Goal: Information Seeking & Learning: Find contact information

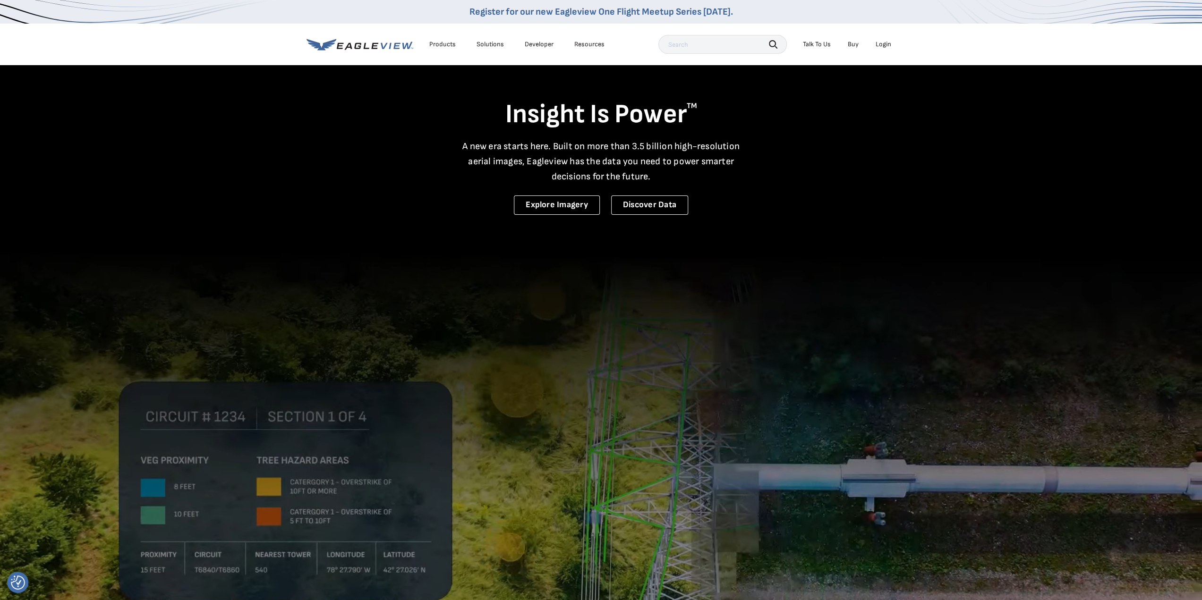
click at [882, 46] on div "Login" at bounding box center [883, 44] width 16 height 8
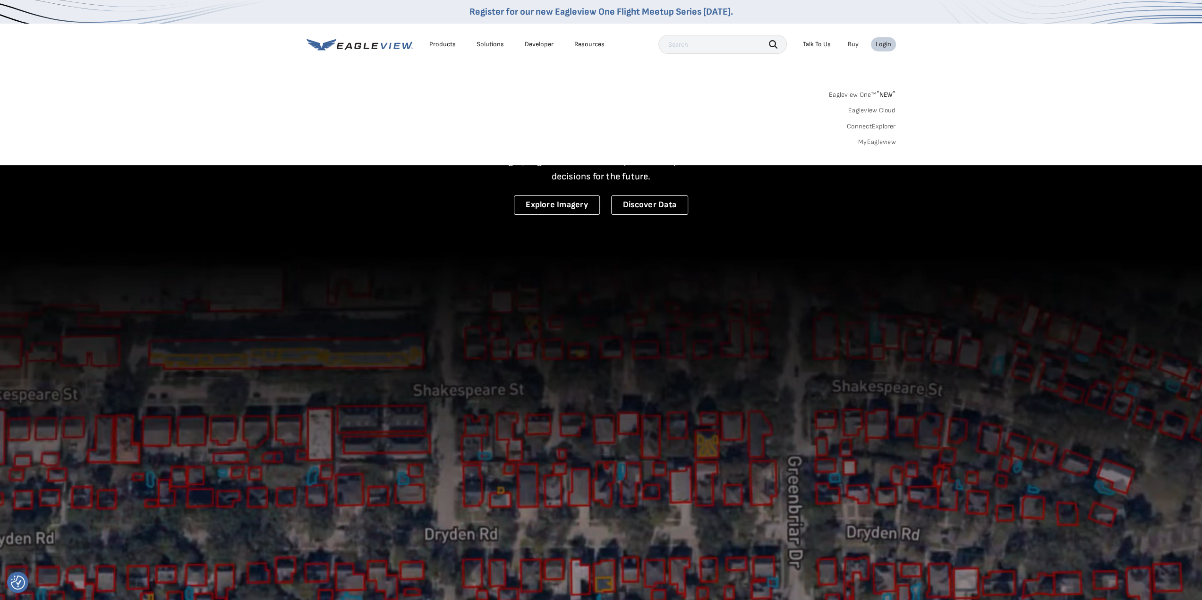
click at [856, 95] on link "Eagleview One™ * NEW *" at bounding box center [862, 93] width 67 height 11
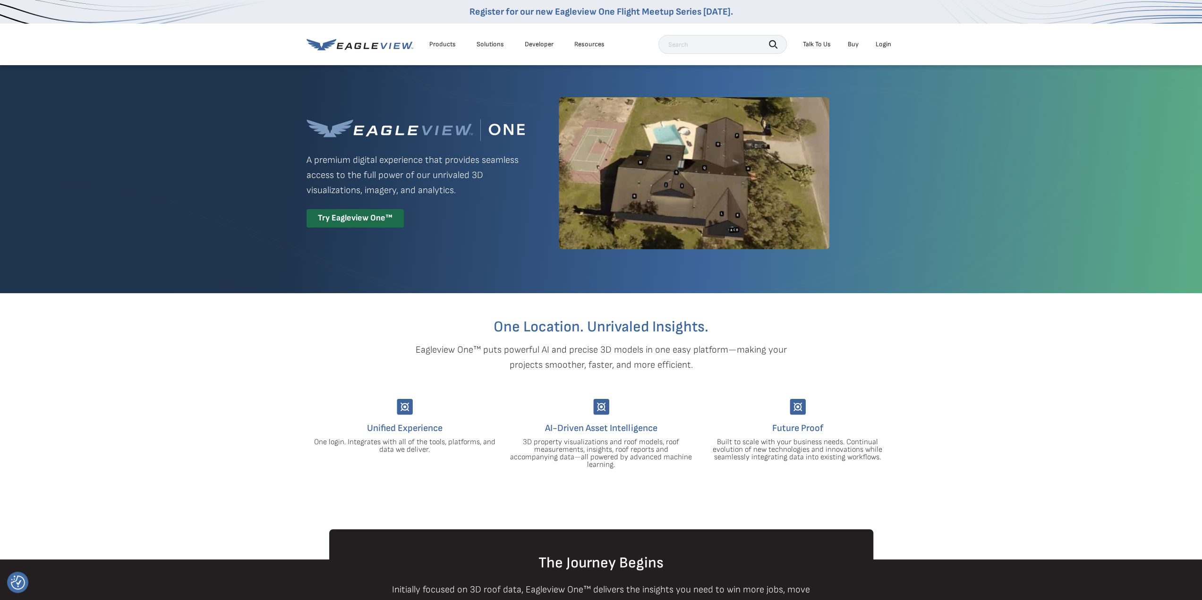
click at [876, 42] on div "Login" at bounding box center [883, 44] width 16 height 8
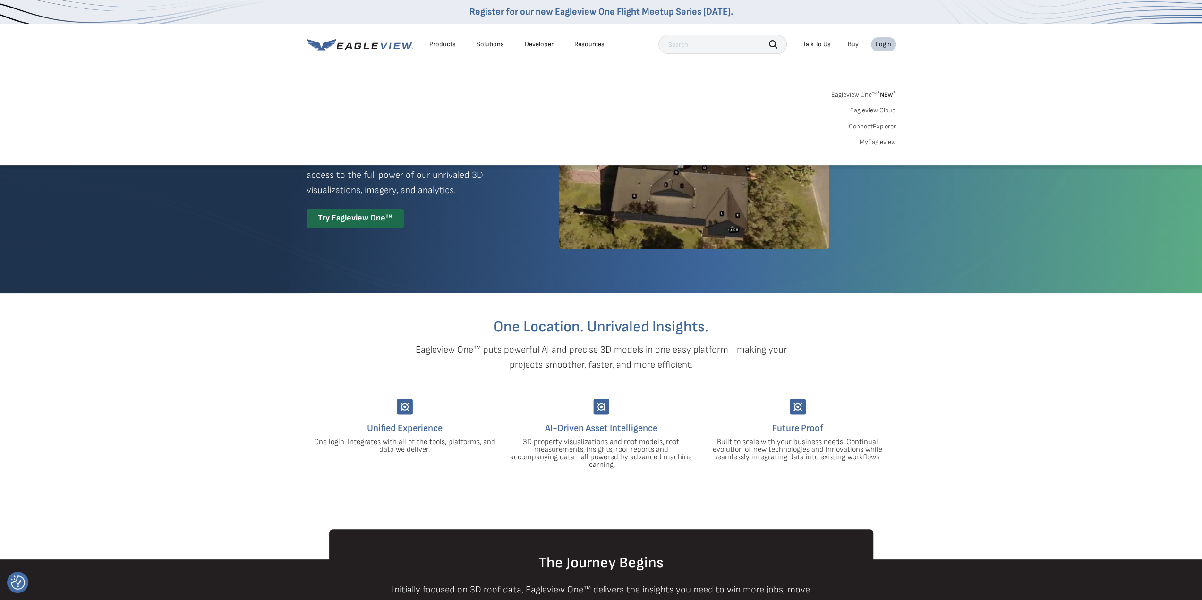
click at [869, 146] on div "Search Products Our Product Areas Imagery 1-Inch GSD Aerial Imagery *" at bounding box center [601, 120] width 1202 height 89
click at [869, 138] on link "MyEagleview" at bounding box center [877, 142] width 36 height 8
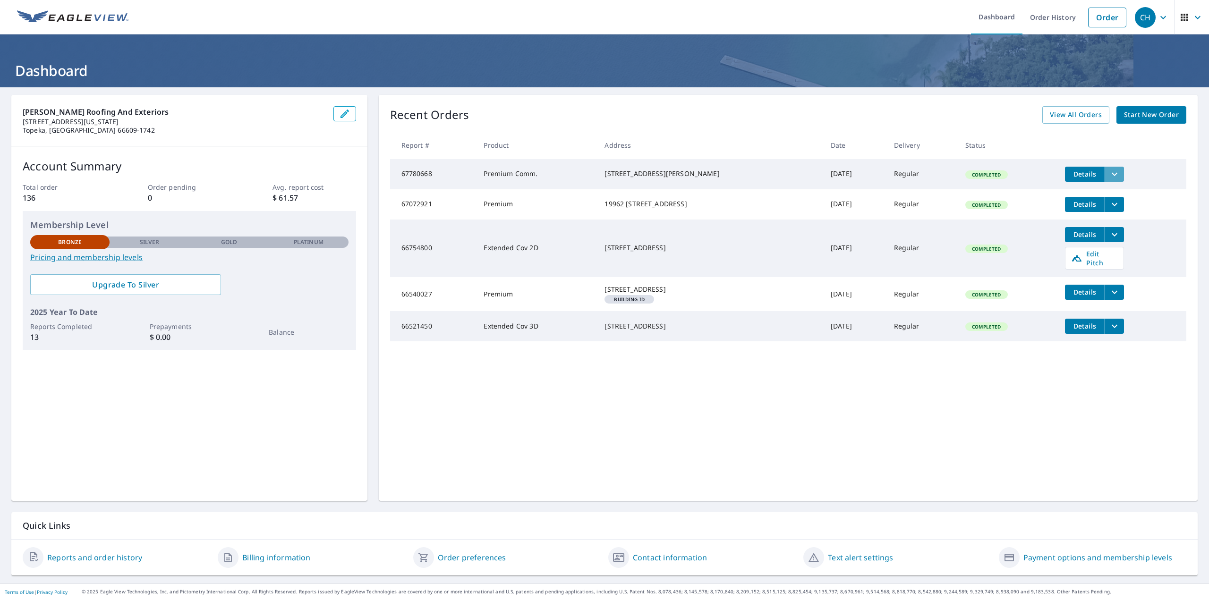
click at [1109, 175] on icon "filesDropdownBtn-67780668" at bounding box center [1114, 174] width 11 height 11
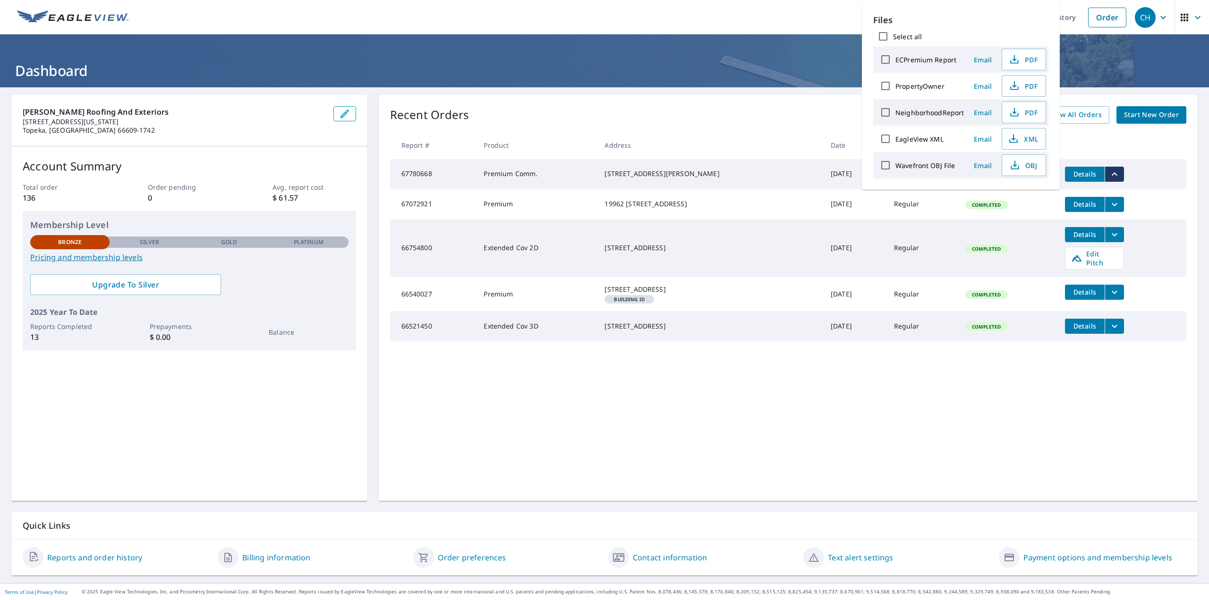
click at [1109, 175] on icon "filesDropdownBtn-67780668" at bounding box center [1114, 174] width 11 height 11
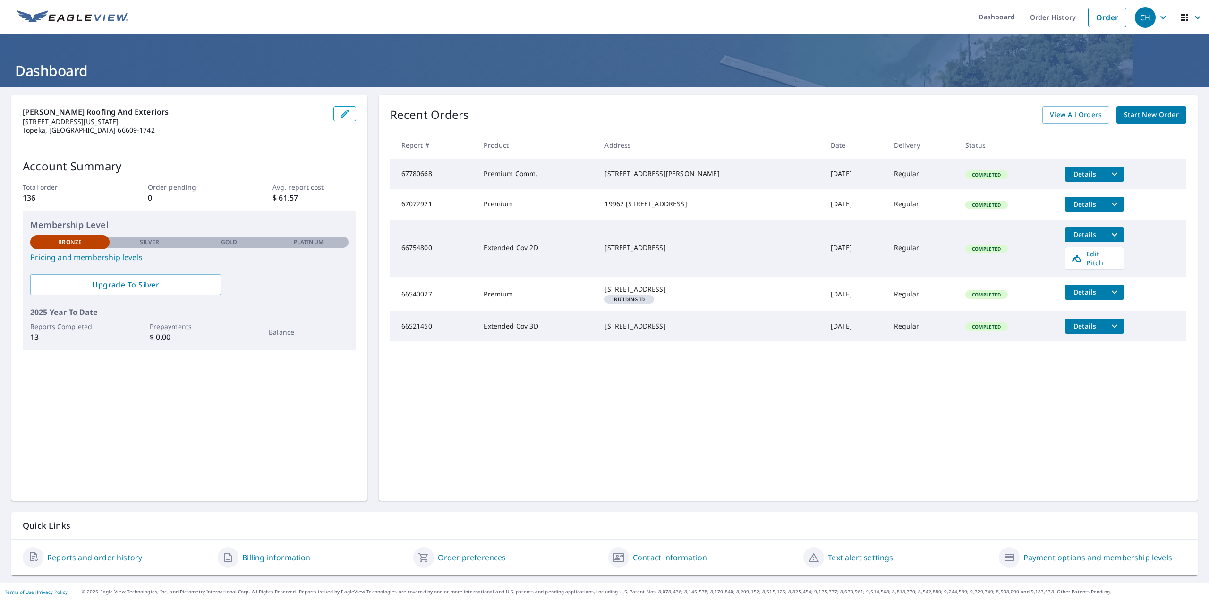
click at [684, 175] on div "2400 Southwest Urish Road Topeka, KS 66614" at bounding box center [709, 173] width 211 height 9
click at [635, 169] on div "2400 Southwest Urish Road Topeka, KS 66614" at bounding box center [709, 173] width 211 height 9
click at [1070, 178] on span "Details" at bounding box center [1084, 174] width 28 height 9
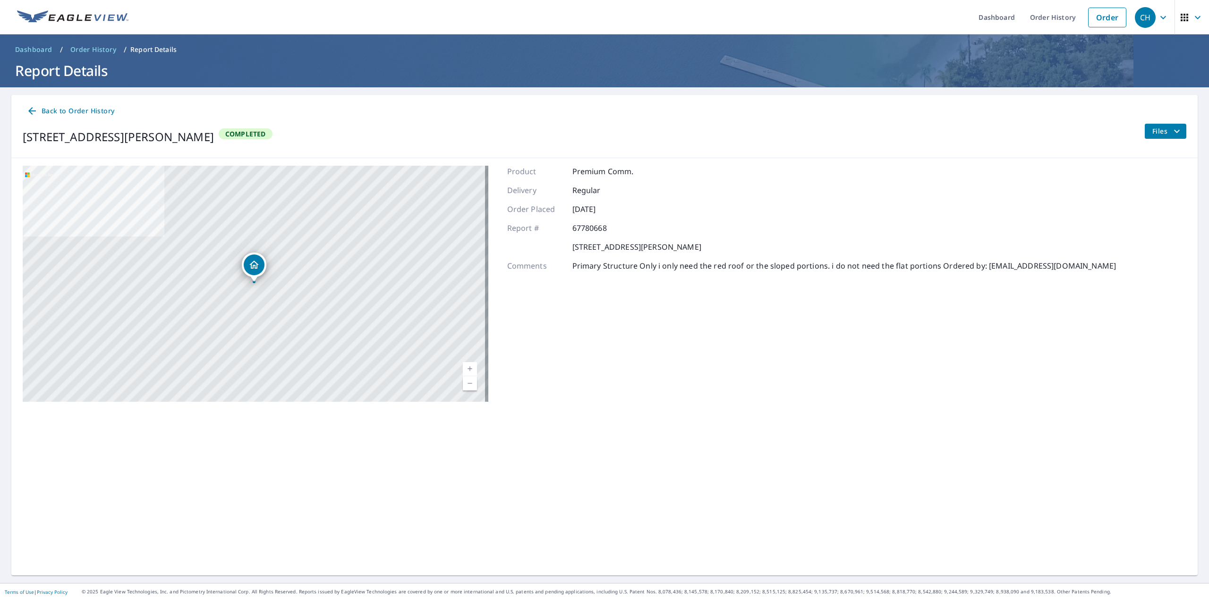
click at [263, 218] on div "2400 Southwest Urish Road Topeka, KS 66614" at bounding box center [256, 284] width 466 height 236
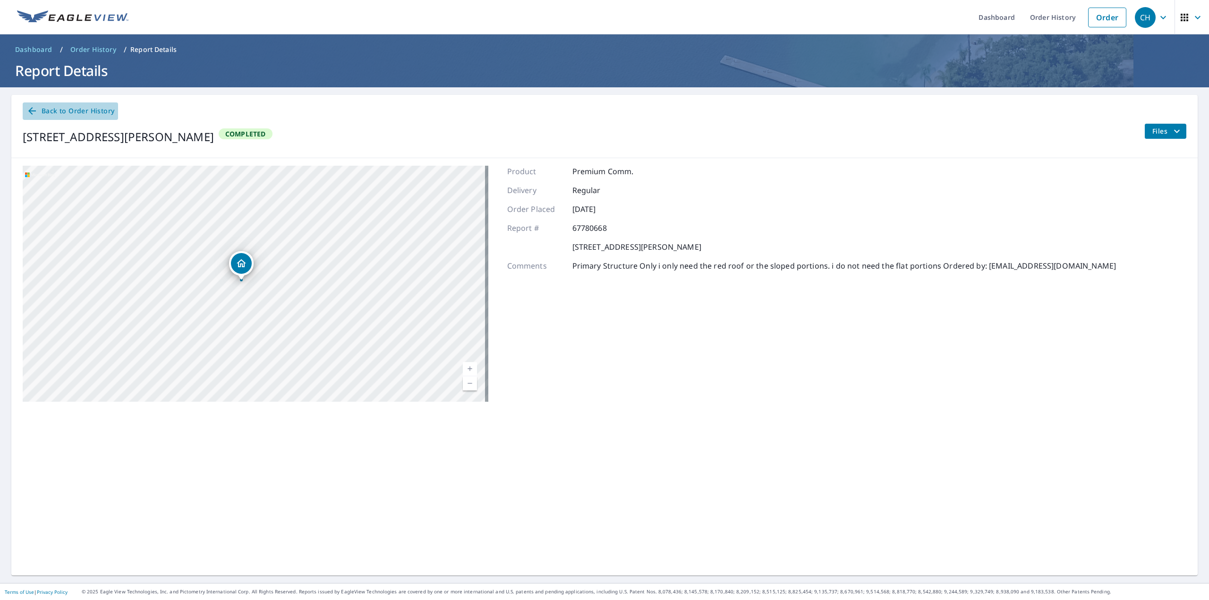
click at [97, 109] on span "Back to Order History" at bounding box center [70, 111] width 88 height 12
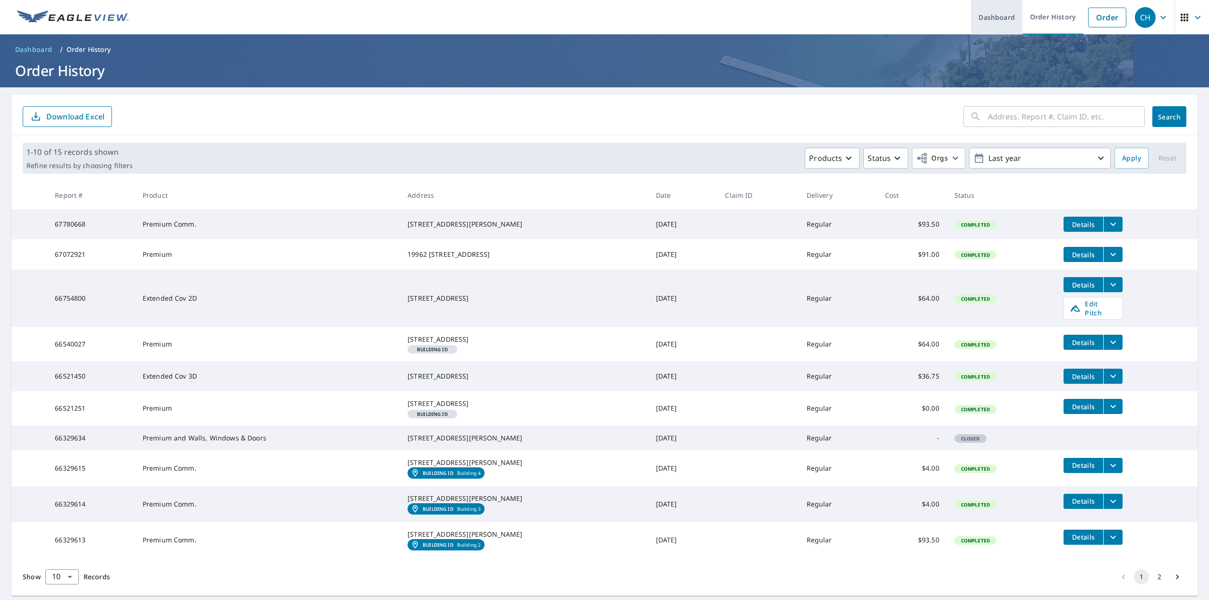
click at [986, 23] on link "Dashboard" at bounding box center [996, 17] width 51 height 34
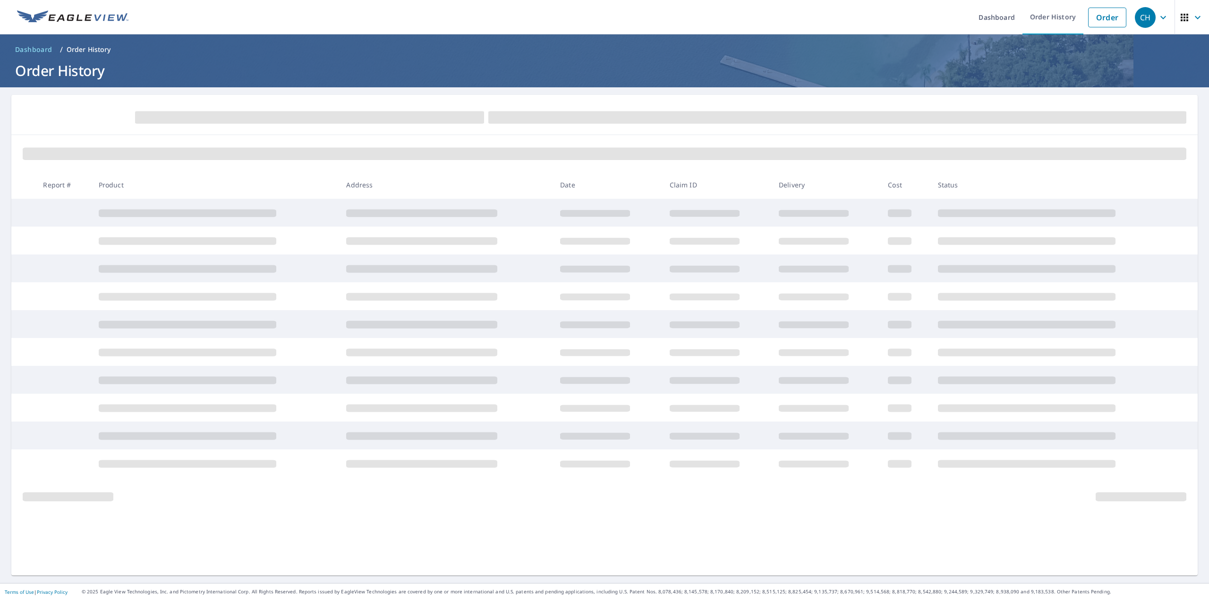
click at [1193, 12] on icon "button" at bounding box center [1197, 17] width 11 height 11
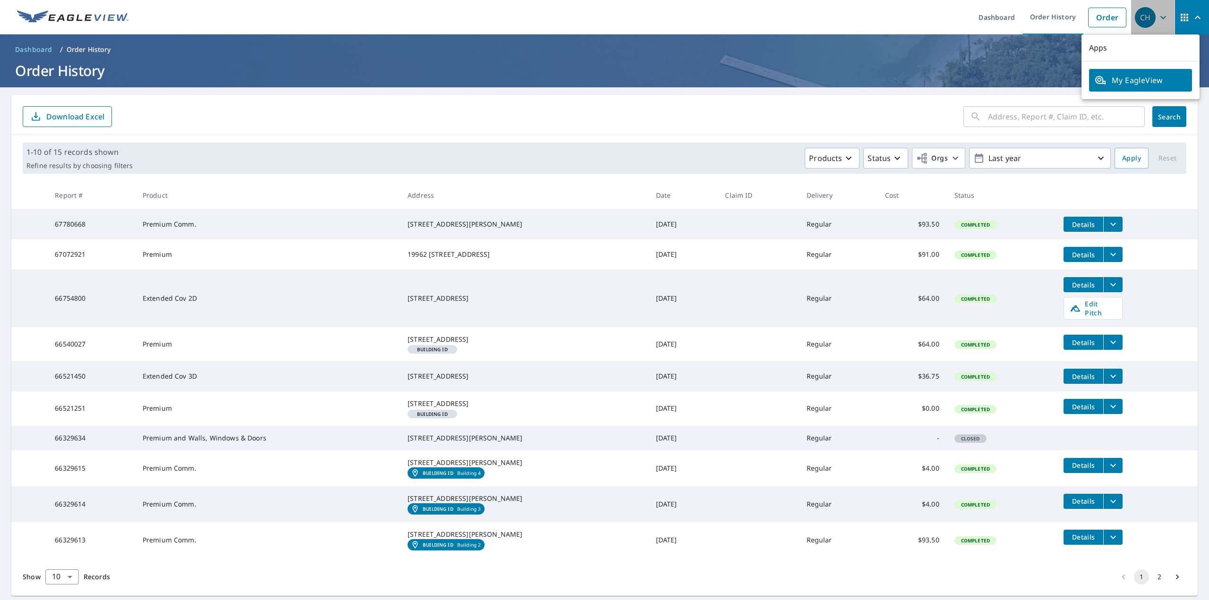
click at [1141, 17] on div "CH" at bounding box center [1145, 17] width 21 height 21
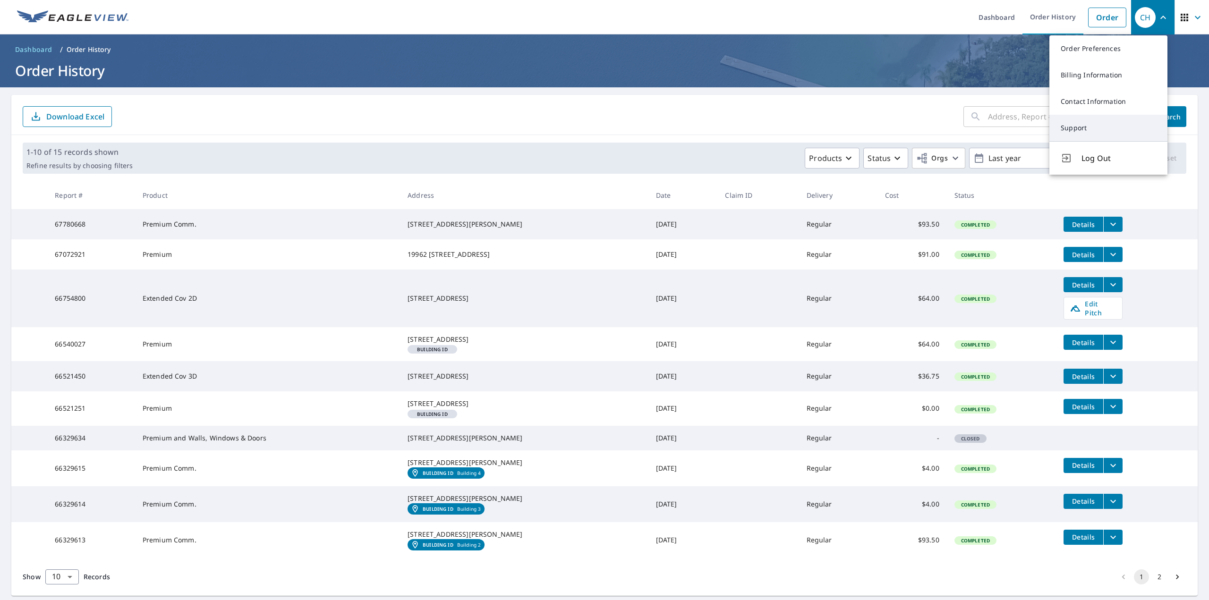
click at [1097, 127] on link "Support" at bounding box center [1108, 128] width 118 height 26
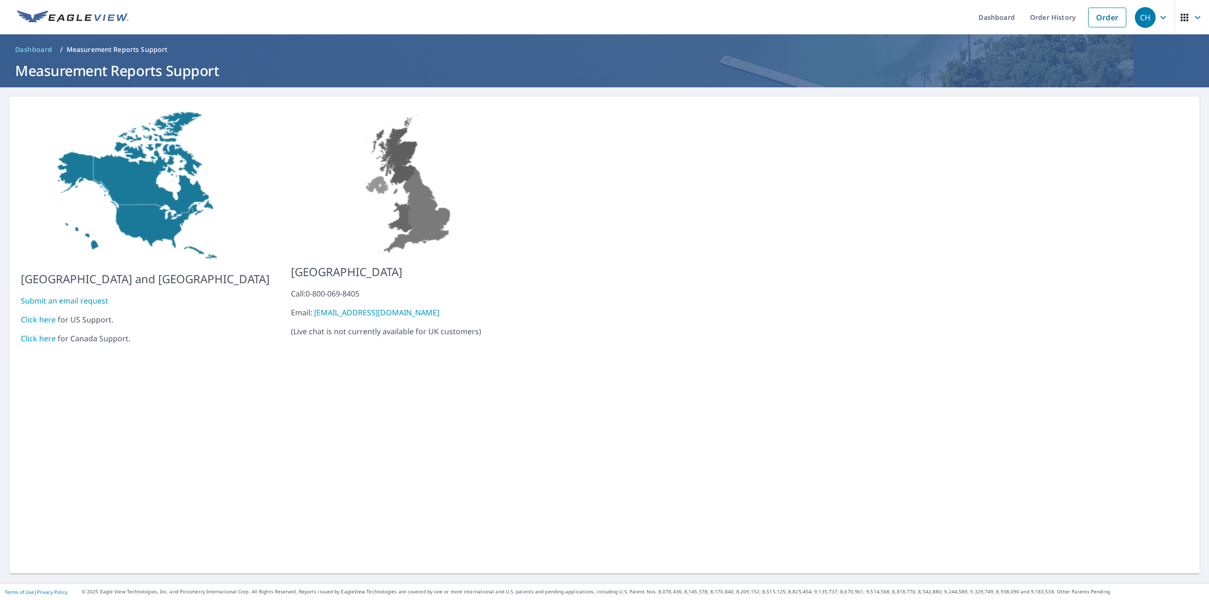
click at [46, 314] on link "Click here" at bounding box center [38, 319] width 35 height 10
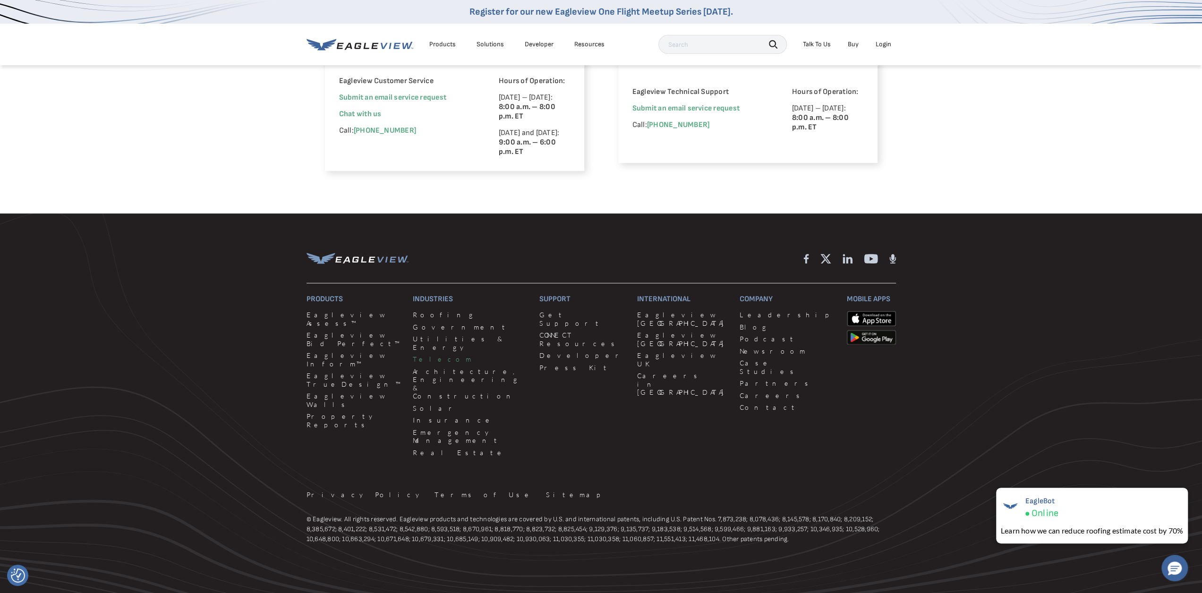
scroll to position [318, 0]
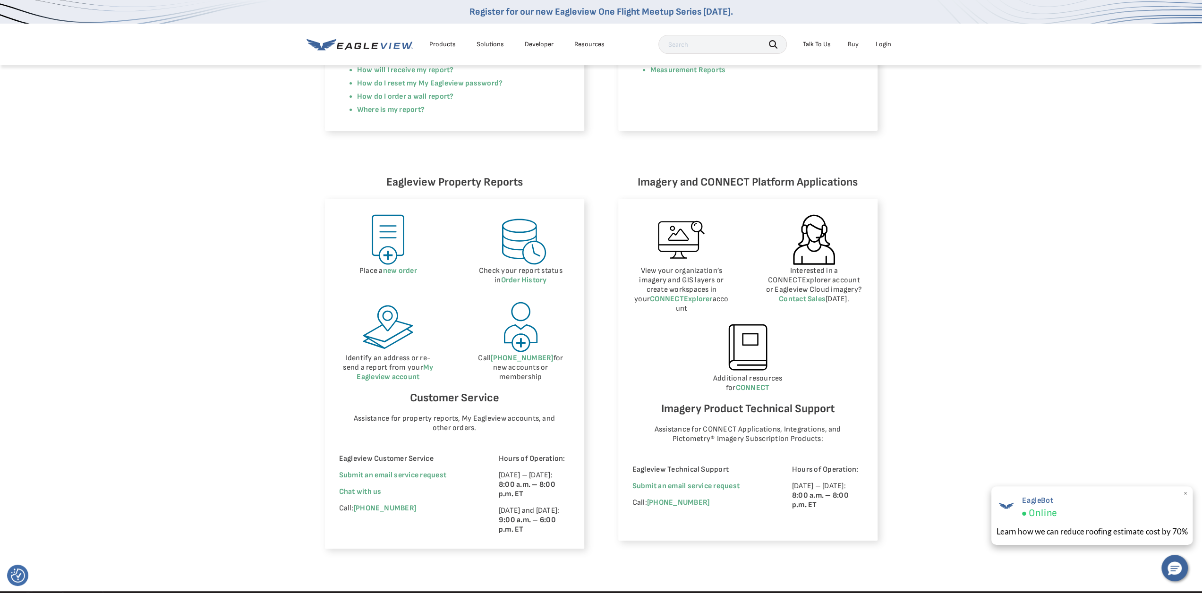
click at [1063, 513] on div "EagleBot Online" at bounding box center [1092, 507] width 192 height 26
